Goal: Task Accomplishment & Management: Use online tool/utility

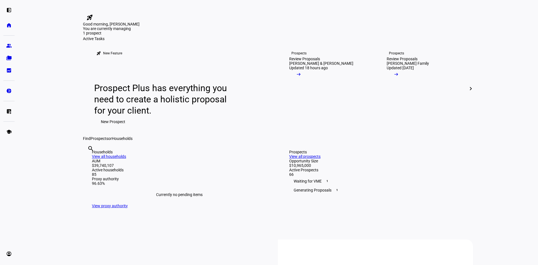
click at [89, 159] on input "text" at bounding box center [87, 156] width 1 height 7
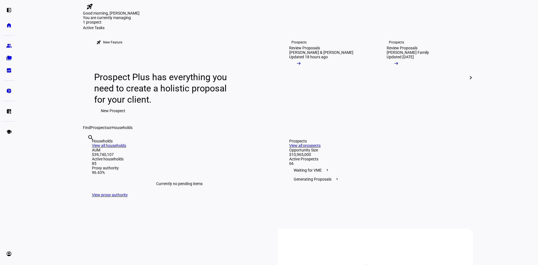
scroll to position [28, 0]
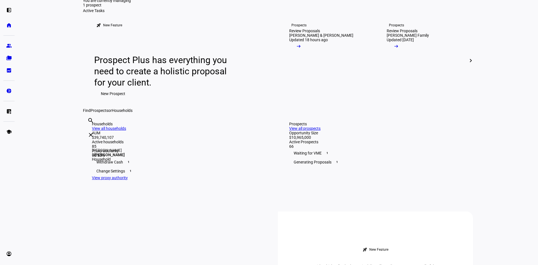
type input "[PERSON_NAME]"
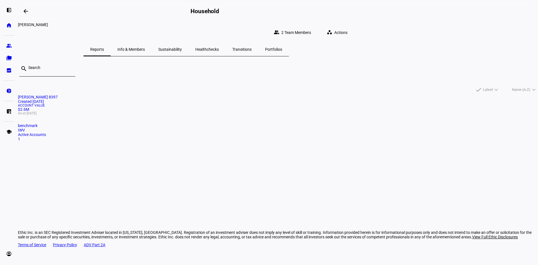
click at [347, 27] on span "Actions" at bounding box center [340, 32] width 13 height 11
click at [428, 67] on span "= Withdraw Cash" at bounding box center [419, 69] width 36 height 4
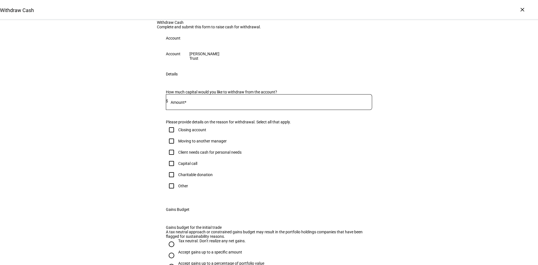
drag, startPoint x: 231, startPoint y: 163, endPoint x: 234, endPoint y: 162, distance: 3.4
click at [232, 103] on input at bounding box center [270, 101] width 204 height 4
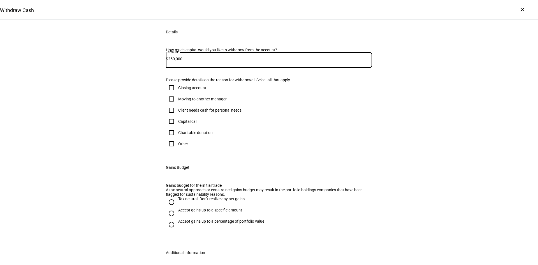
scroll to position [84, 0]
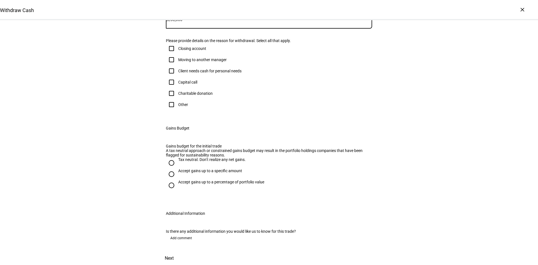
type input "250,000"
click at [319, 65] on div "Moving to another manager" at bounding box center [269, 59] width 206 height 11
click at [178, 107] on div "Other" at bounding box center [183, 104] width 10 height 4
click at [177, 110] on input "Other" at bounding box center [171, 104] width 11 height 11
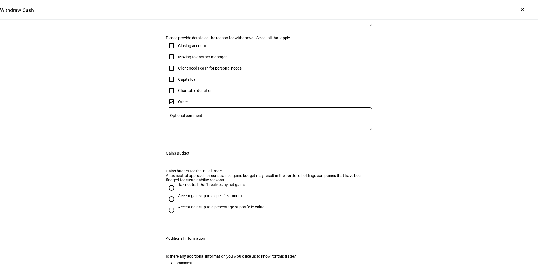
click at [182, 104] on div "Other" at bounding box center [183, 101] width 10 height 4
click at [177, 107] on input "Other" at bounding box center [171, 101] width 11 height 11
checkbox input "false"
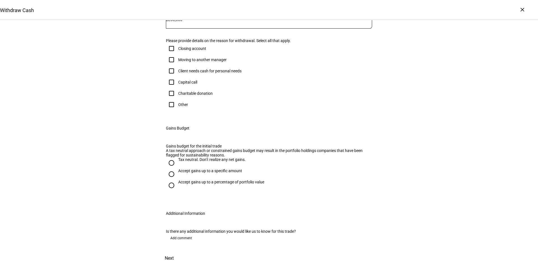
click at [206, 73] on div "Client needs cash for personal needs" at bounding box center [209, 71] width 63 height 4
click at [177, 76] on input "Client needs cash for personal needs" at bounding box center [171, 70] width 11 height 11
checkbox input "true"
click at [204, 157] on div "Tax neutral. Don’t realize any net gains." at bounding box center [212, 159] width 68 height 4
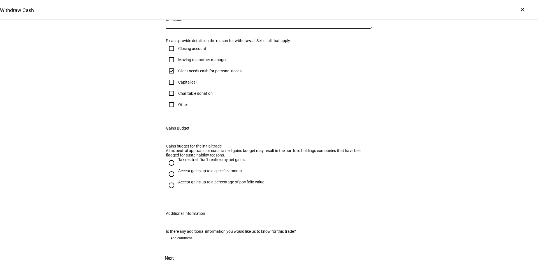
click at [177, 157] on input "Tax neutral. Don’t realize any net gains." at bounding box center [171, 162] width 11 height 11
radio input "true"
click at [183, 233] on span "Add comment" at bounding box center [181, 237] width 22 height 9
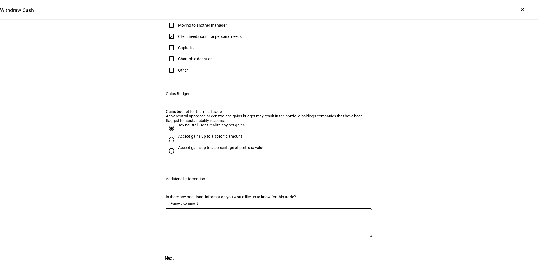
click at [196, 233] on textarea at bounding box center [269, 222] width 206 height 20
type textarea "Please raise $250k tax neutrally by using some of the losses realized YTD (but …"
click at [182, 251] on span at bounding box center [169, 257] width 25 height 13
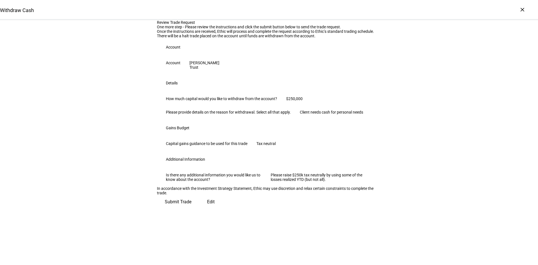
scroll to position [95, 0]
click at [191, 208] on span "Submit Trade" at bounding box center [178, 201] width 27 height 13
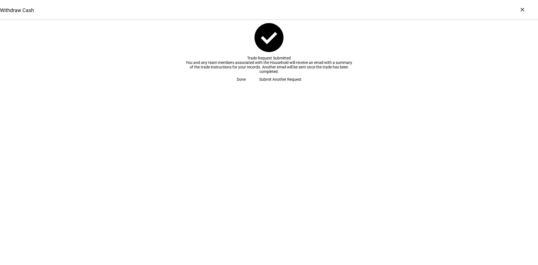
click at [246, 85] on span "Done" at bounding box center [241, 79] width 9 height 11
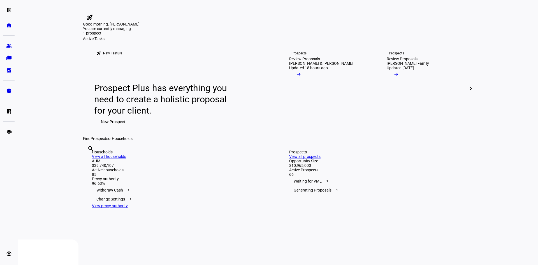
click at [307, 41] on div "Active Tasks" at bounding box center [278, 38] width 390 height 4
